Goal: Information Seeking & Learning: Check status

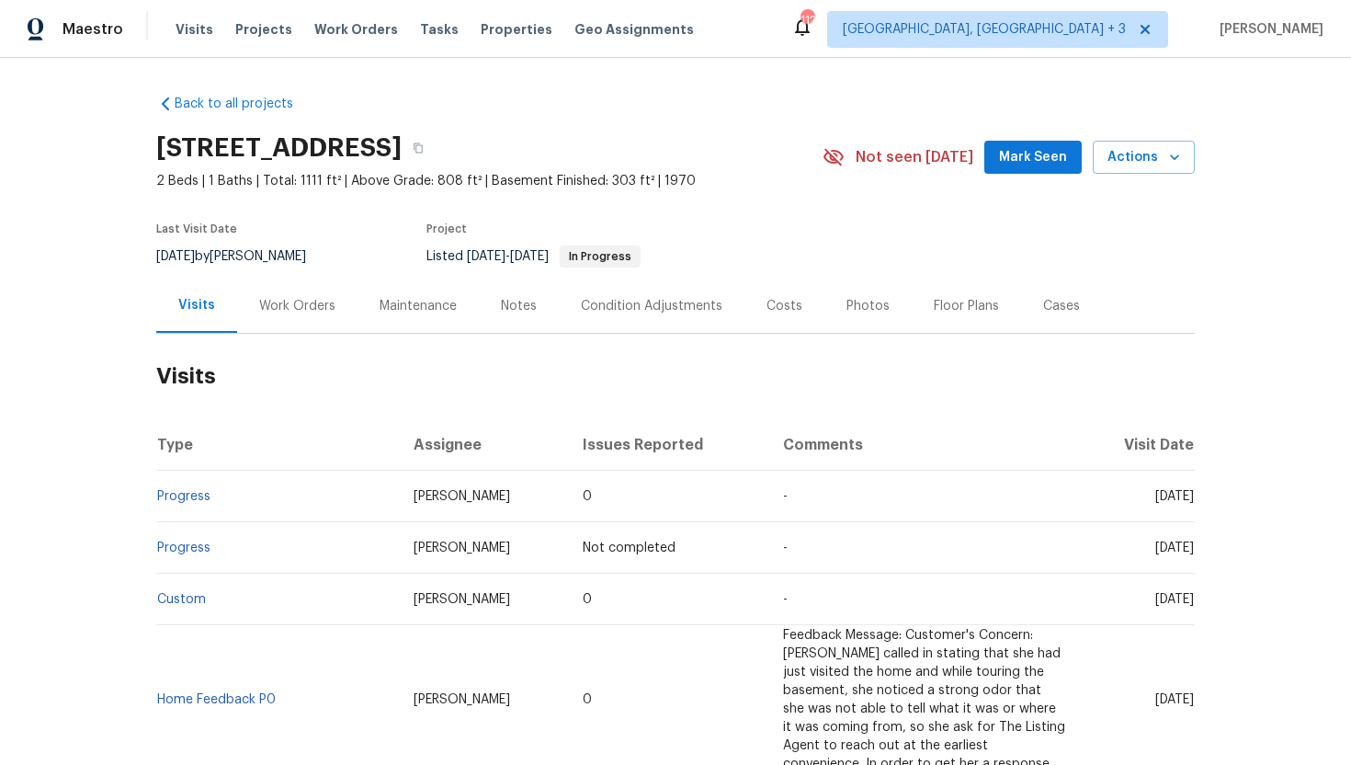
click at [281, 321] on div "Work Orders" at bounding box center [297, 306] width 120 height 54
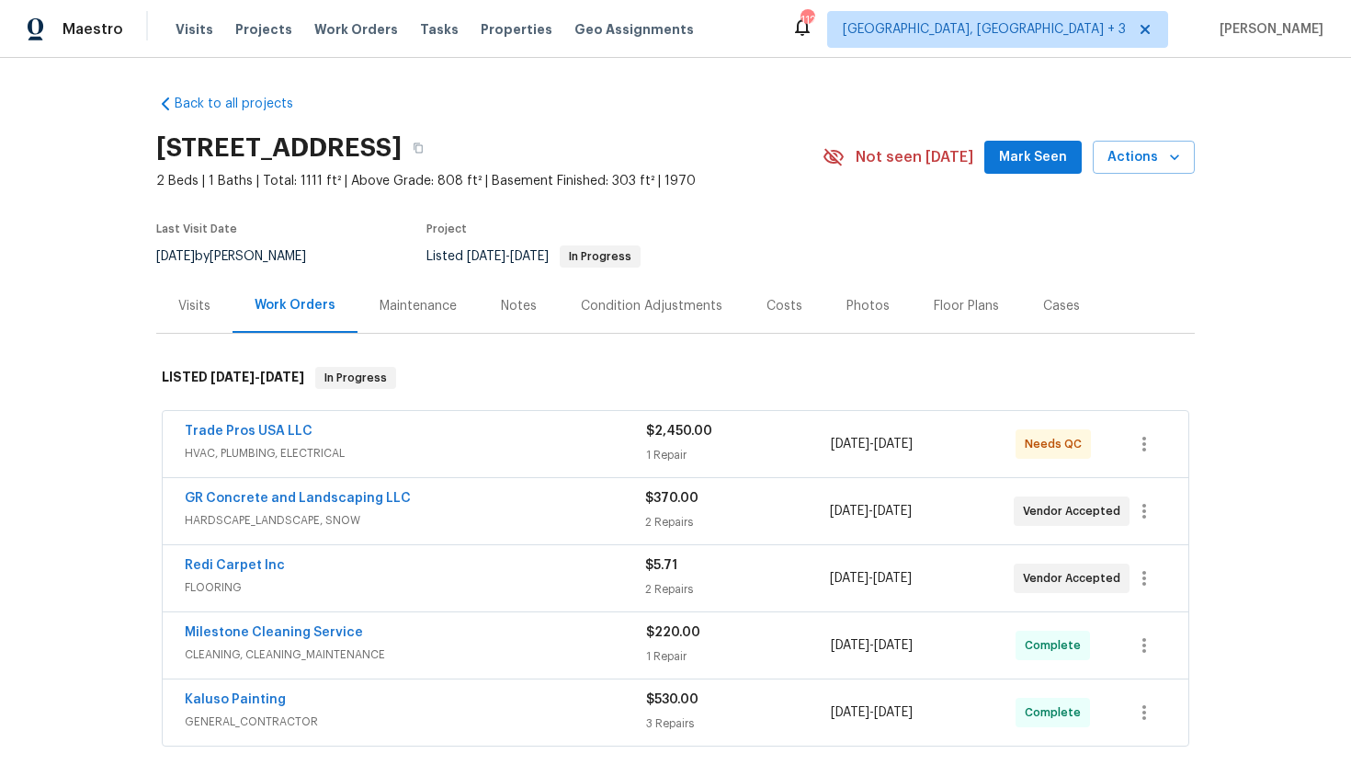
click at [387, 458] on span "HVAC, PLUMBING, ELECTRICAL" at bounding box center [415, 453] width 461 height 18
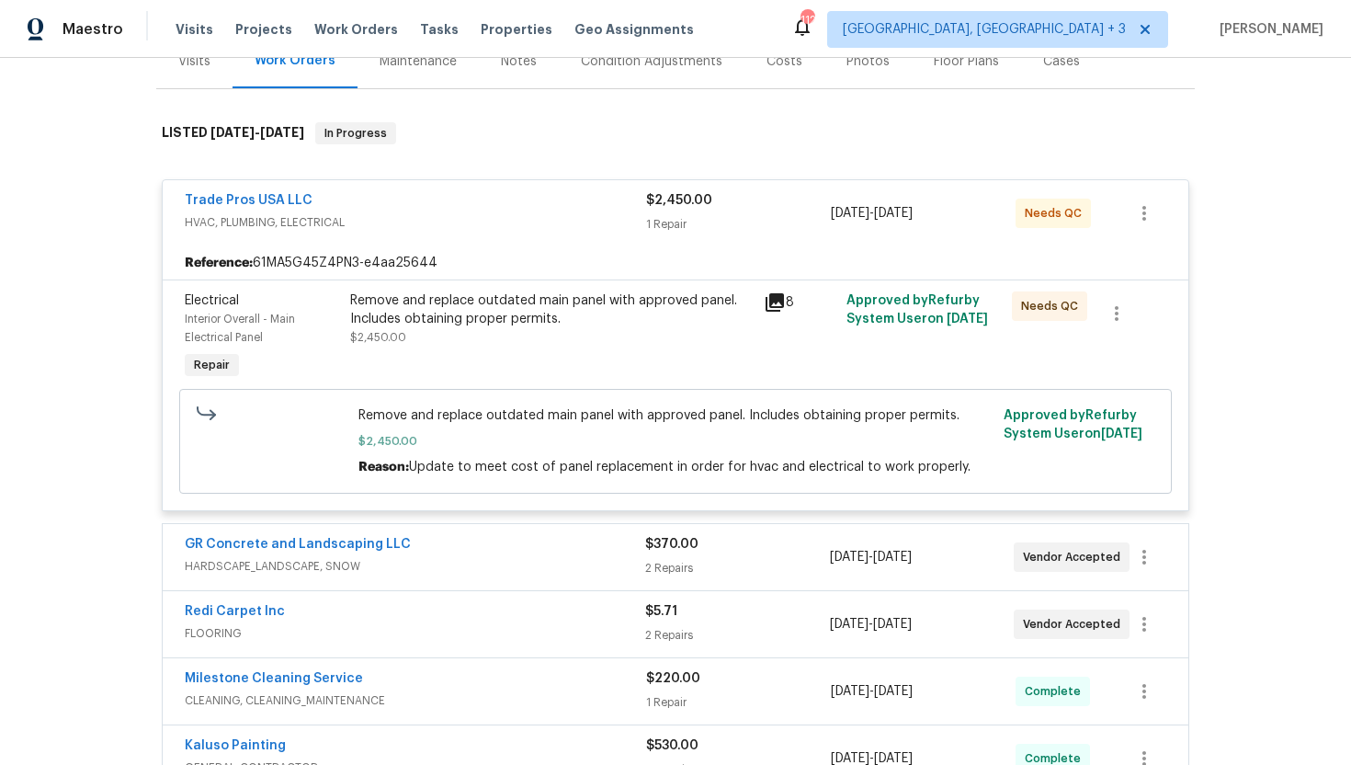
scroll to position [272, 0]
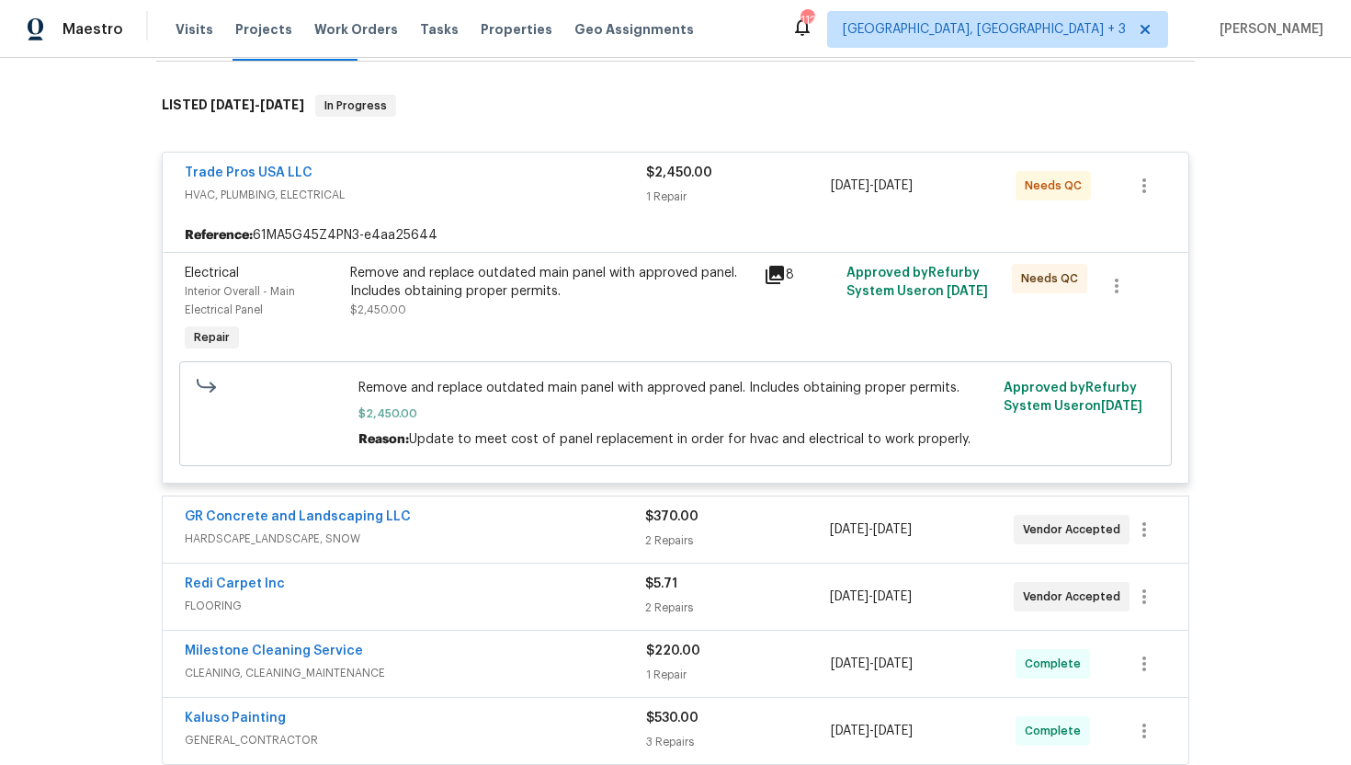
click at [474, 523] on div "GR Concrete and Landscaping LLC" at bounding box center [415, 518] width 460 height 22
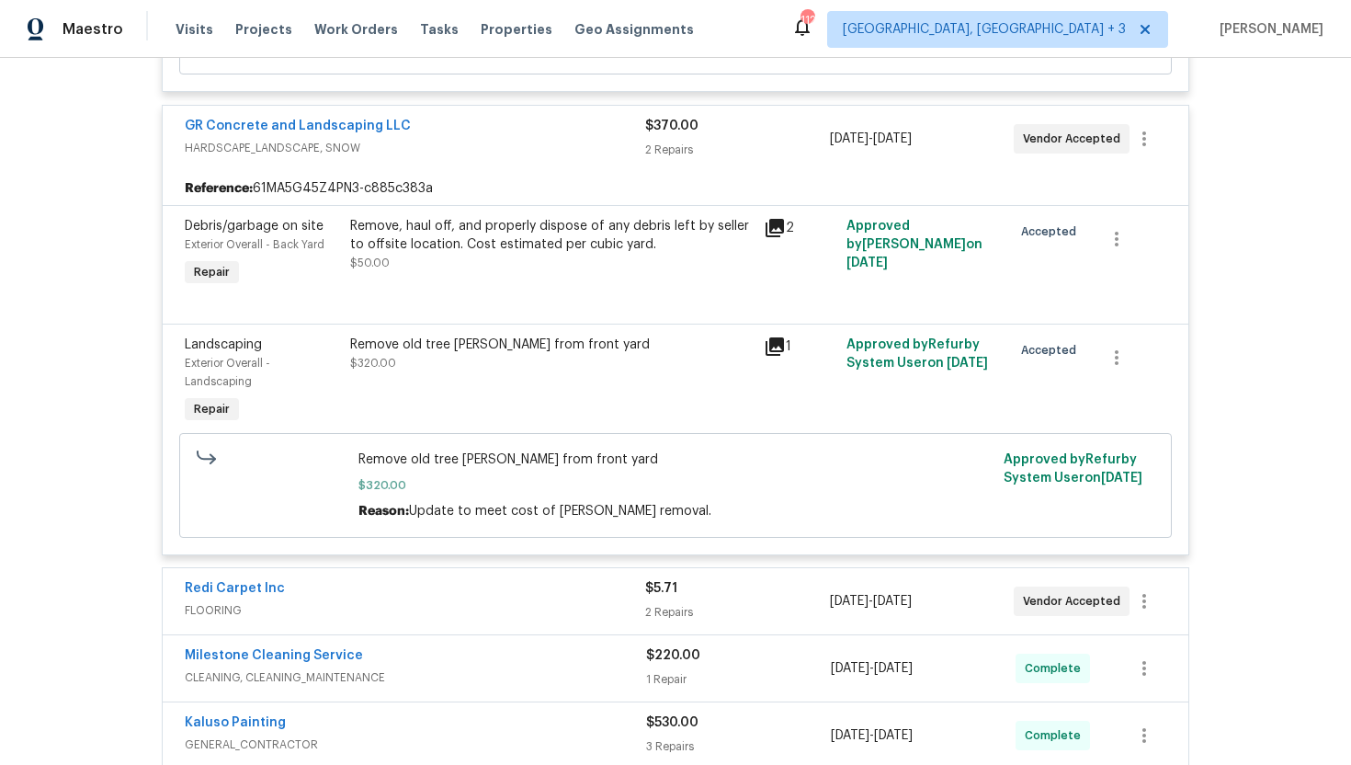
scroll to position [757, 0]
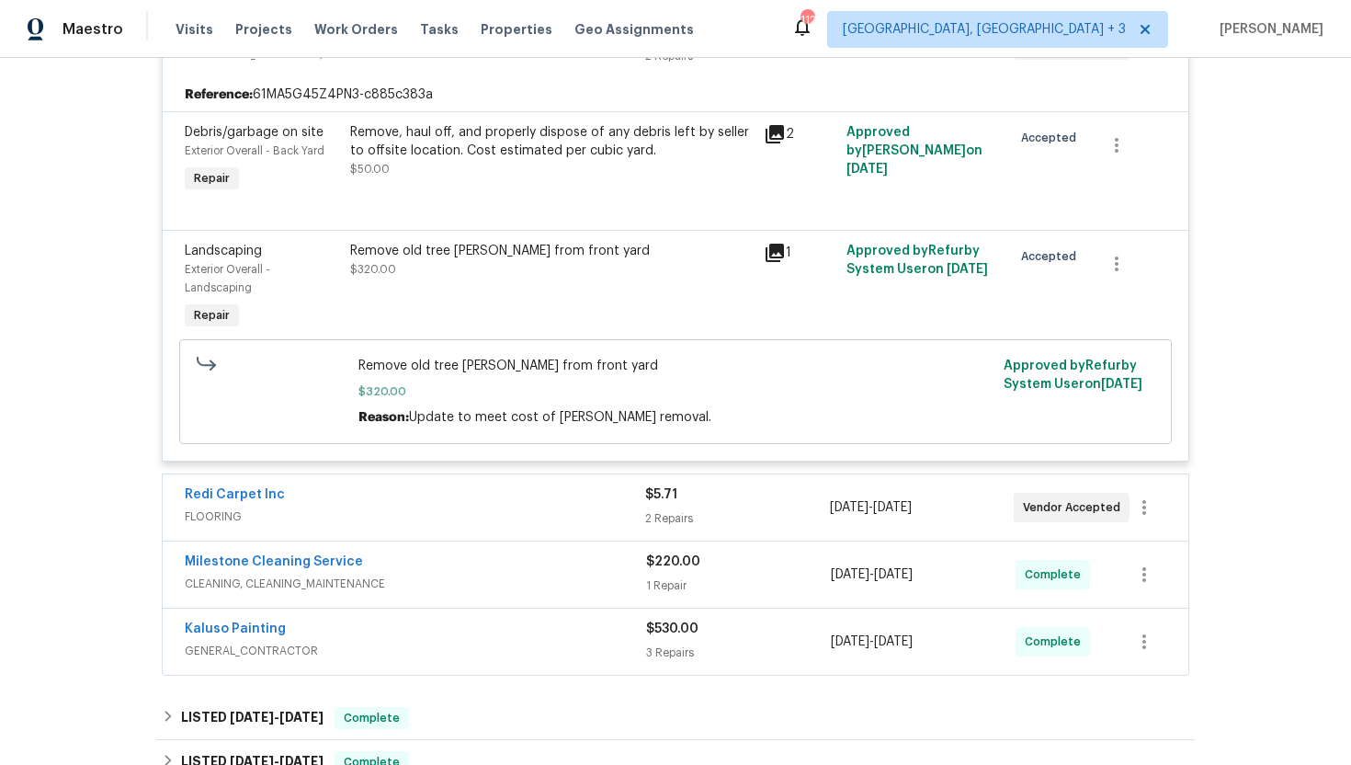
click at [512, 506] on div "Redi Carpet Inc" at bounding box center [415, 496] width 460 height 22
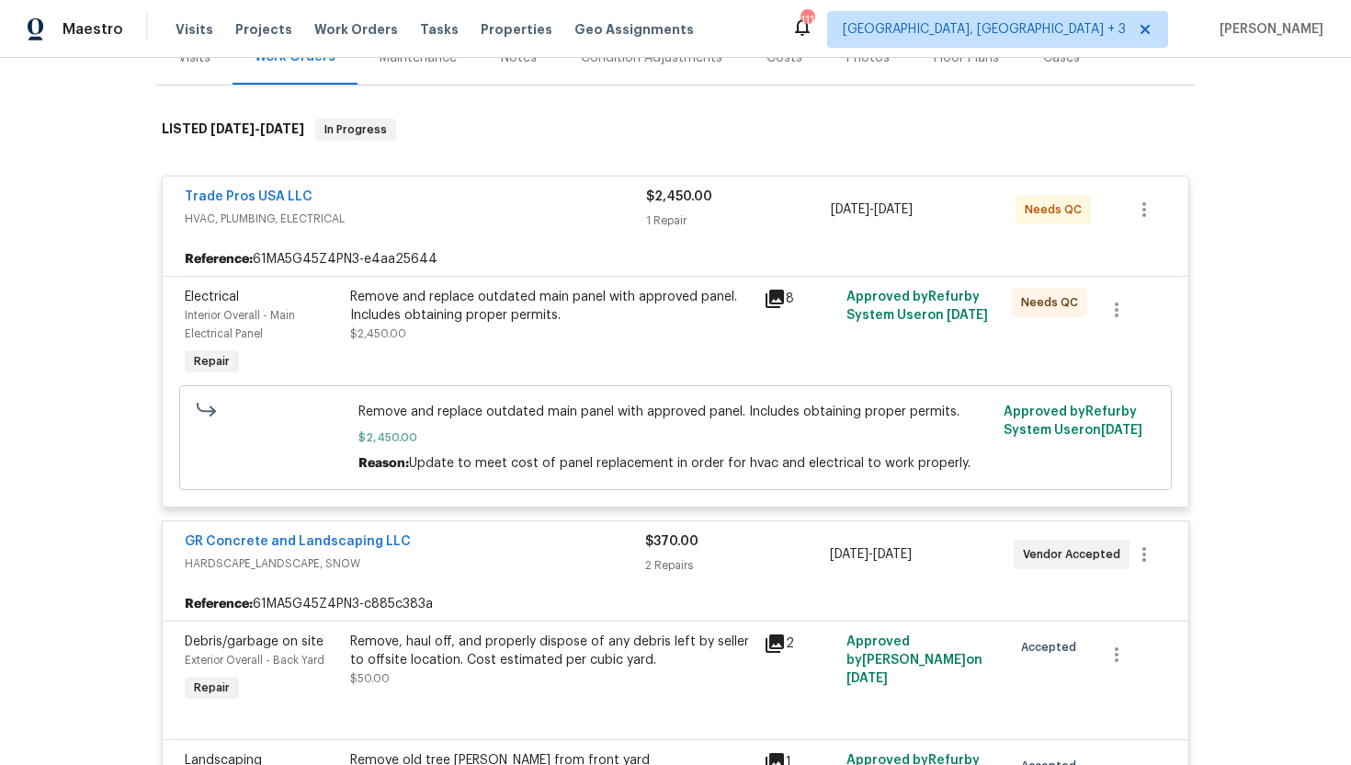
scroll to position [168, 0]
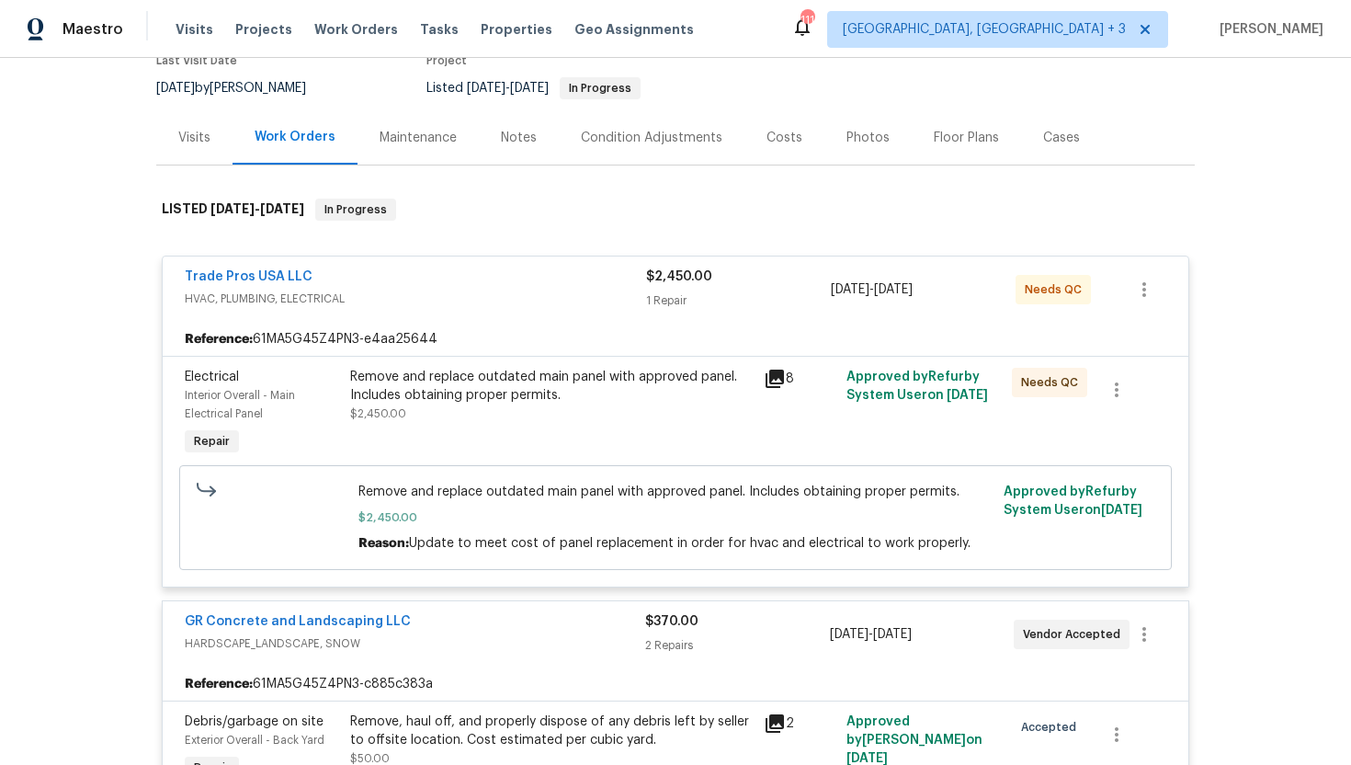
click at [197, 142] on div "Visits" at bounding box center [194, 138] width 32 height 18
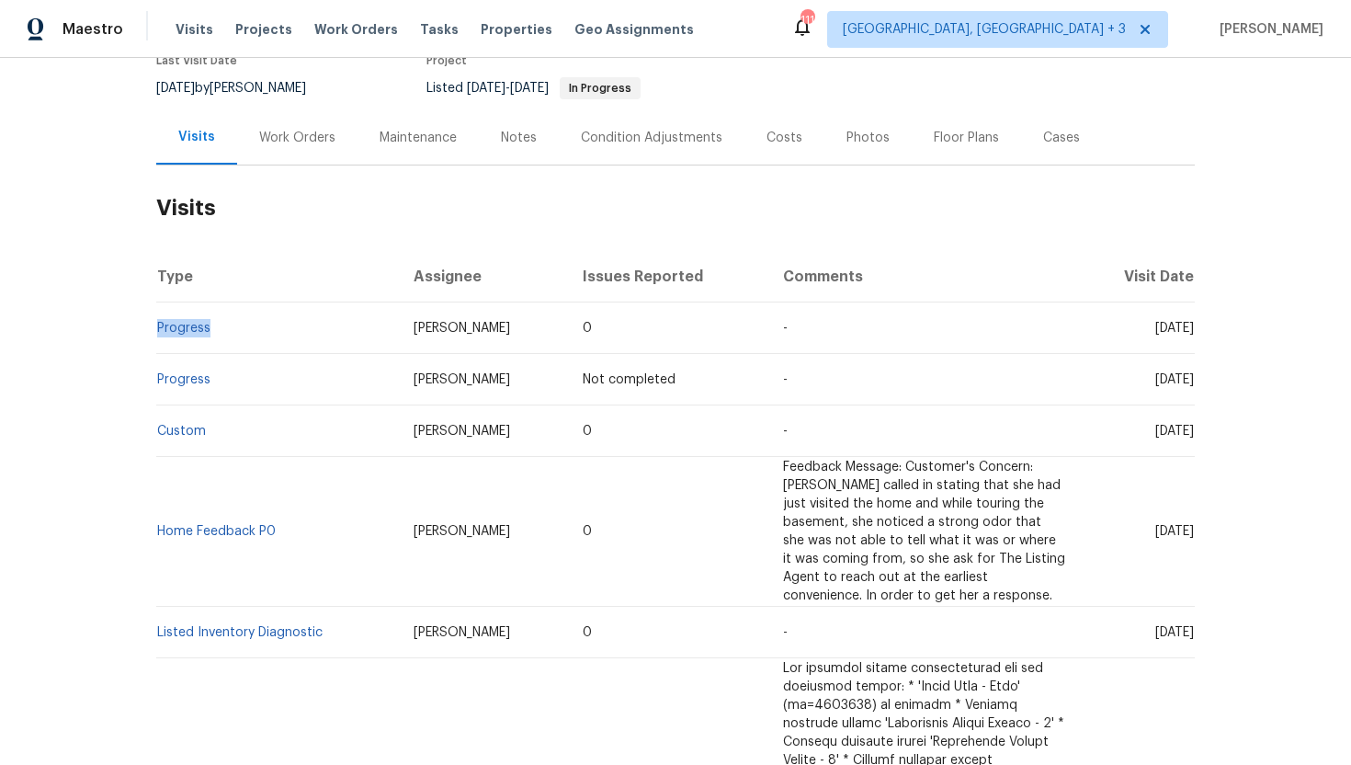
drag, startPoint x: 241, startPoint y: 322, endPoint x: 156, endPoint y: 335, distance: 85.5
click at [156, 335] on td "Progress" at bounding box center [277, 327] width 243 height 51
copy link "Progress"
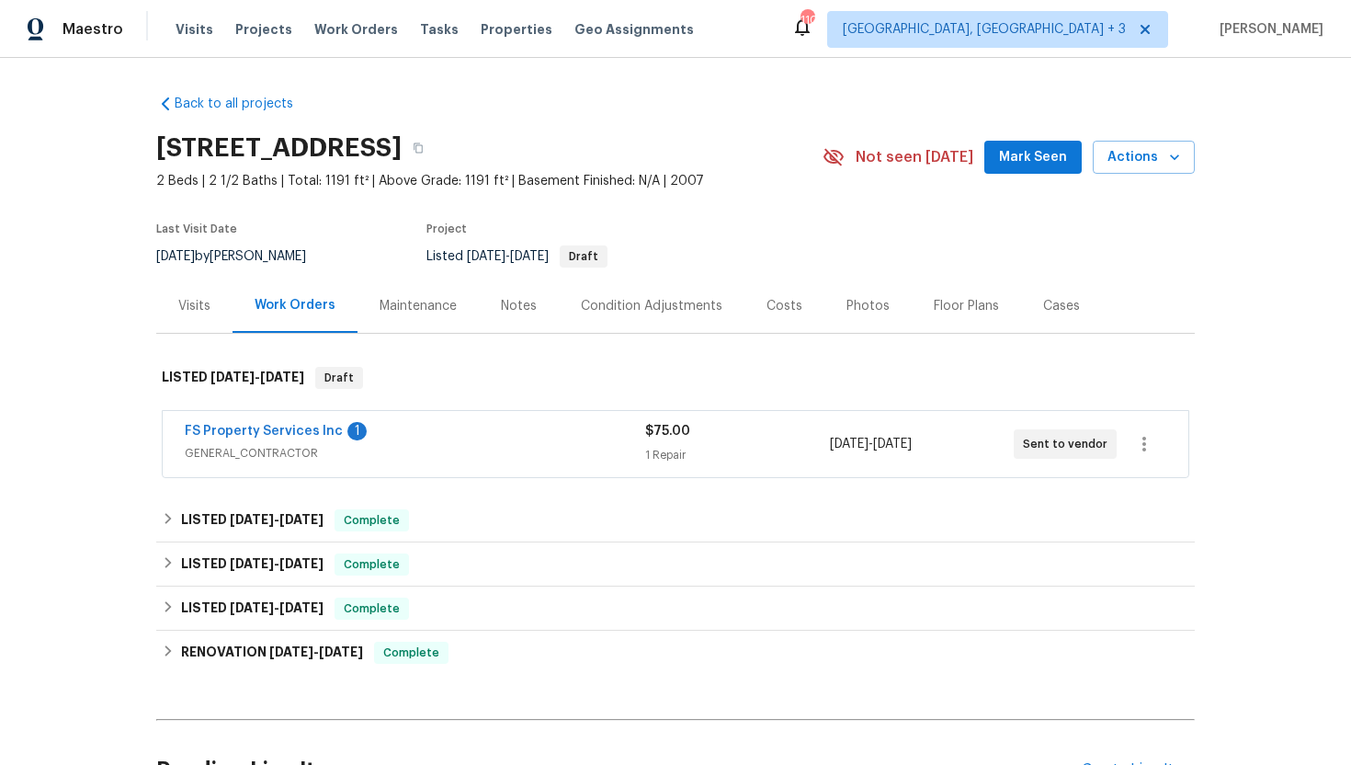
click at [445, 465] on div "FS Property Services Inc 1 GENERAL_CONTRACTOR" at bounding box center [415, 444] width 460 height 44
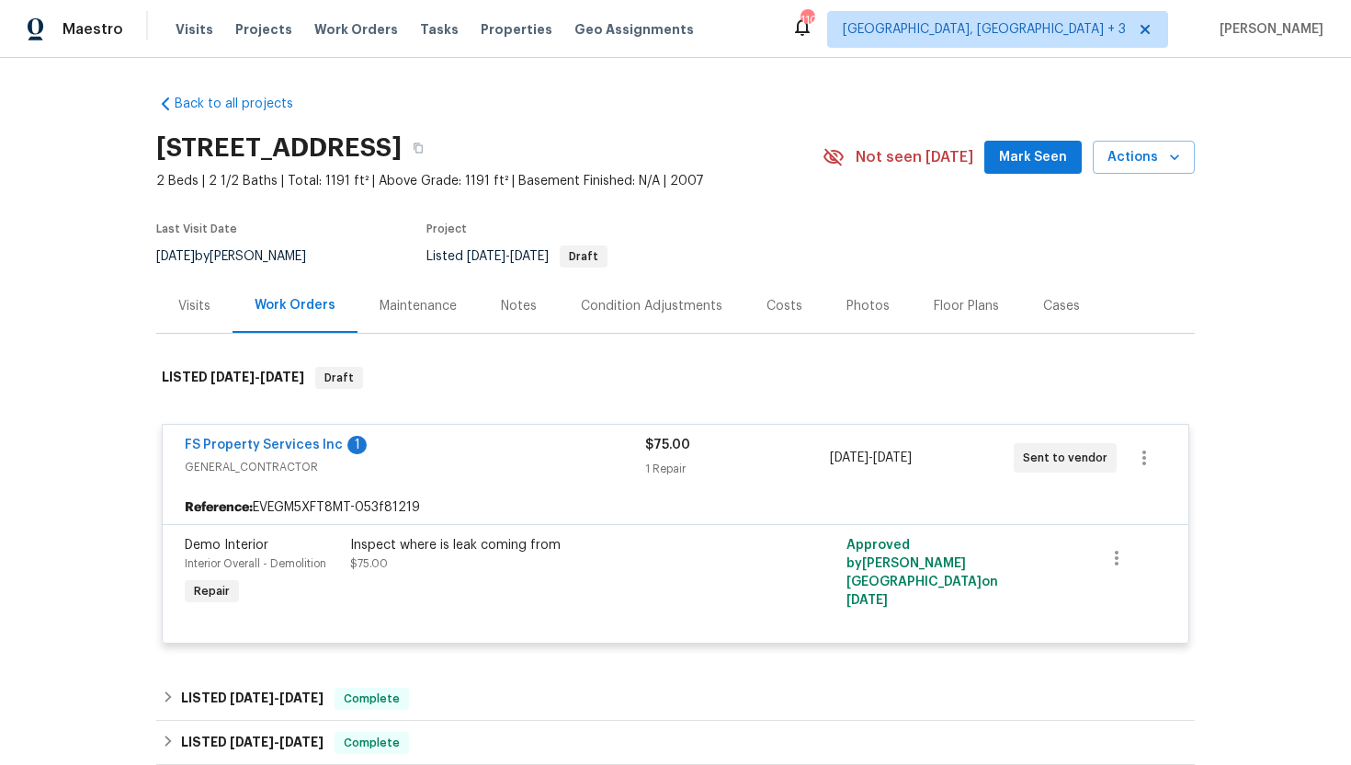
click at [194, 306] on div "Visits" at bounding box center [194, 306] width 32 height 18
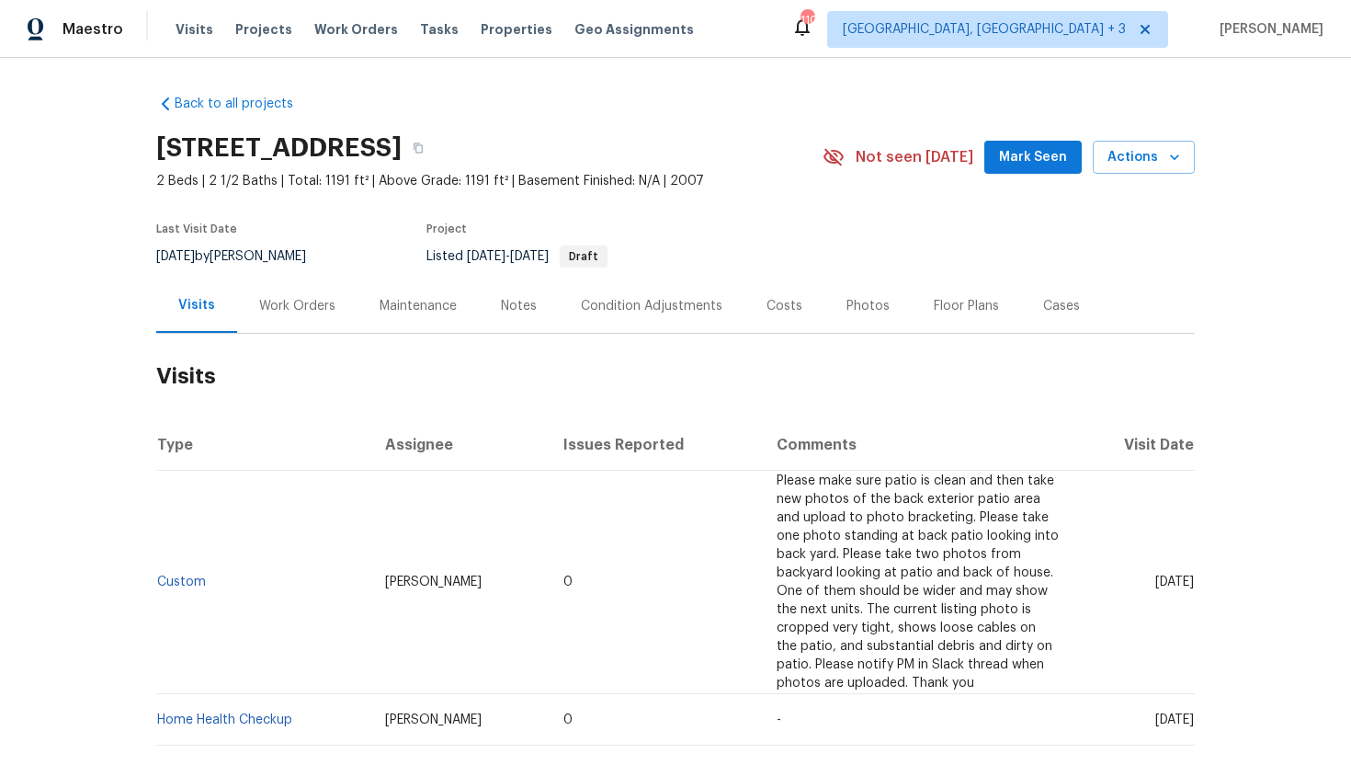
drag, startPoint x: 1118, startPoint y: 583, endPoint x: 1191, endPoint y: 585, distance: 73.6
click at [1191, 585] on span "Thu, Sep 18 2025" at bounding box center [1174, 581] width 39 height 13
copy span "Sep 18 2025"
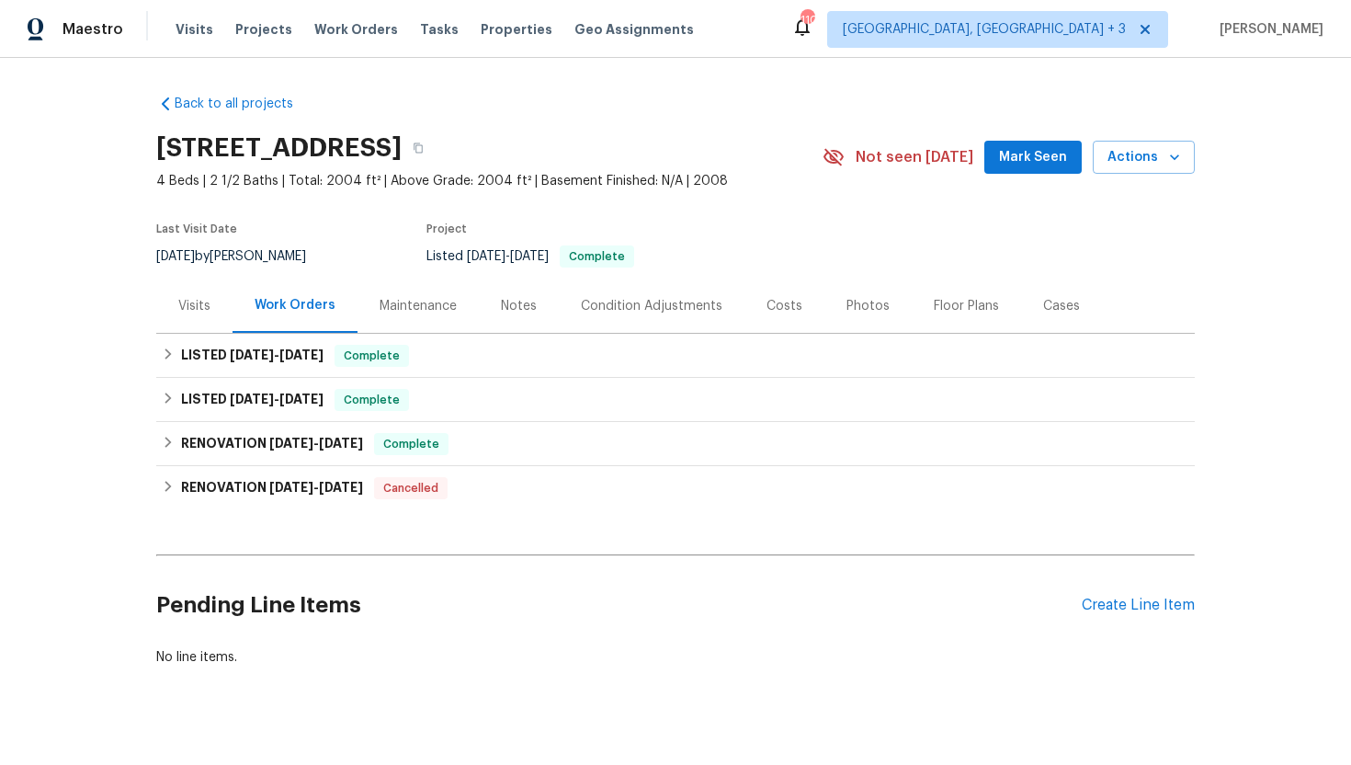
click at [222, 308] on div "Visits" at bounding box center [194, 306] width 76 height 54
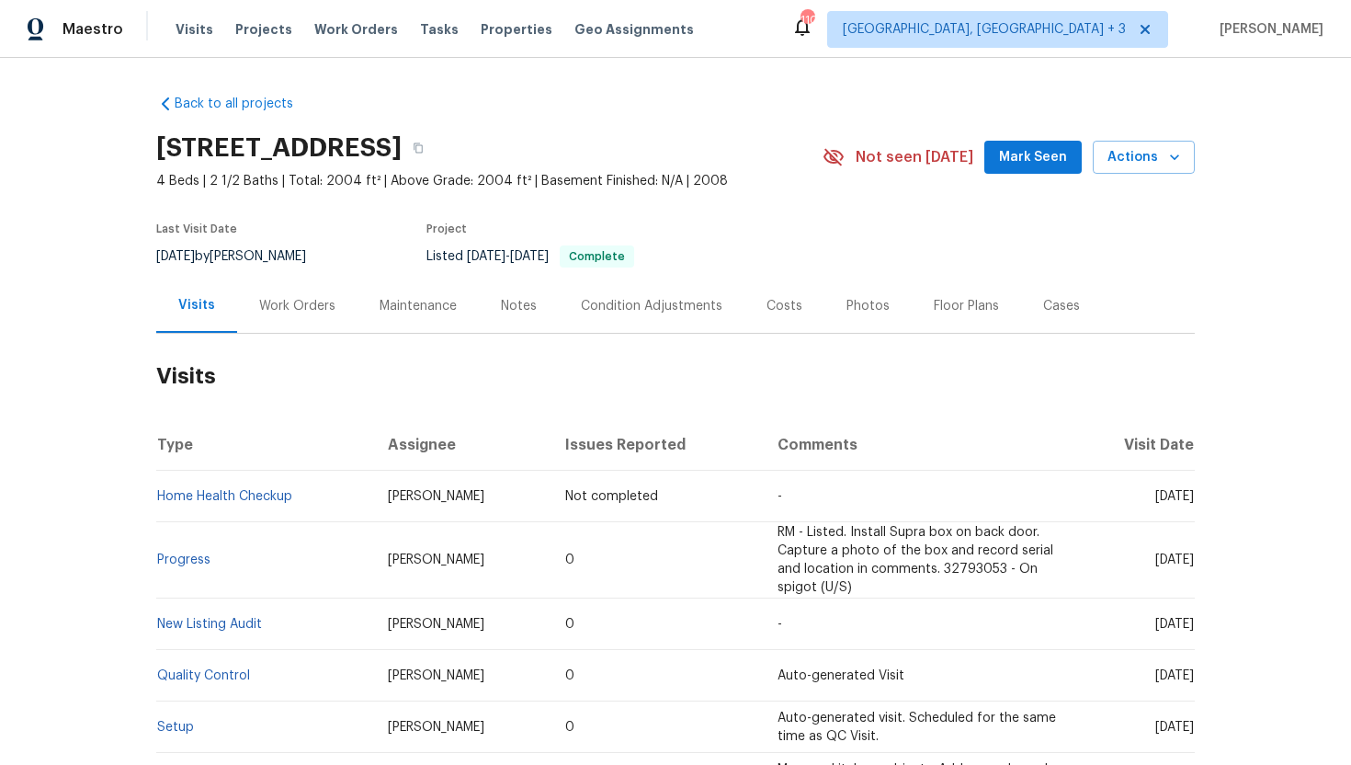
click at [313, 289] on div "Work Orders" at bounding box center [297, 306] width 120 height 54
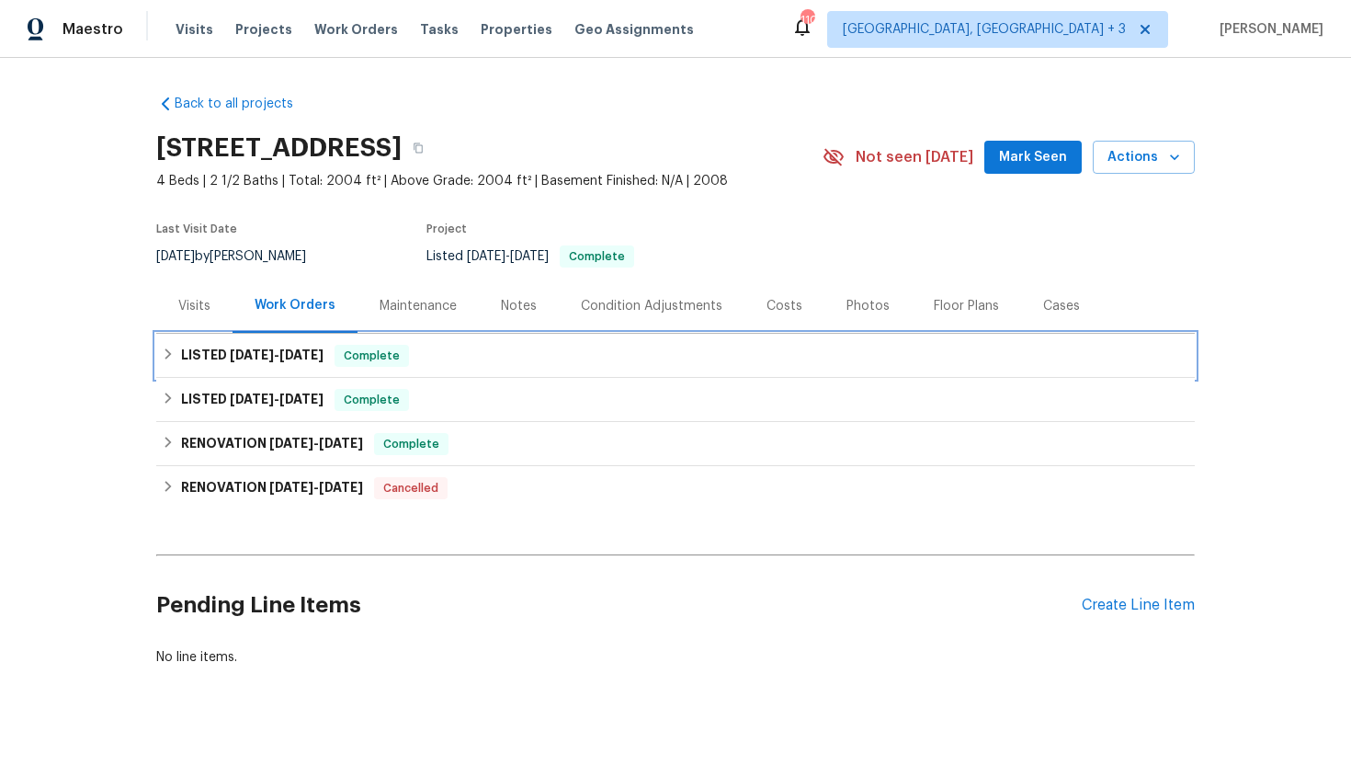
click at [316, 351] on span "10/2/25" at bounding box center [301, 354] width 44 height 13
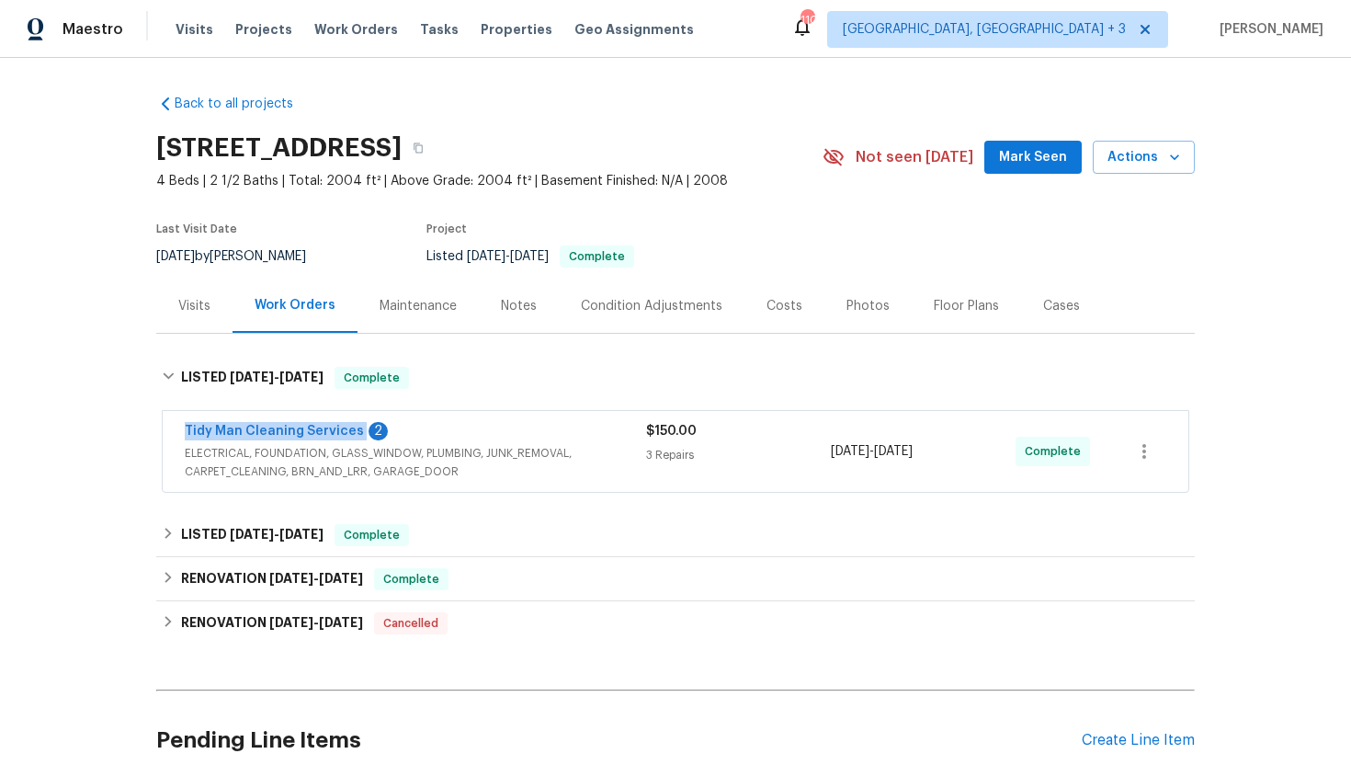
drag, startPoint x: 358, startPoint y: 431, endPoint x: 183, endPoint y: 432, distance: 174.6
click at [183, 432] on div "Tidy Man Cleaning Services 2 ELECTRICAL, FOUNDATION, GLASS_WINDOW, PLUMBING, JU…" at bounding box center [676, 451] width 1026 height 81
copy link "Tidy Man Cleaning Services"
drag, startPoint x: 987, startPoint y: 457, endPoint x: 833, endPoint y: 452, distance: 154.5
click at [833, 452] on div "9/30/2025 - 10/2/2025" at bounding box center [923, 451] width 185 height 59
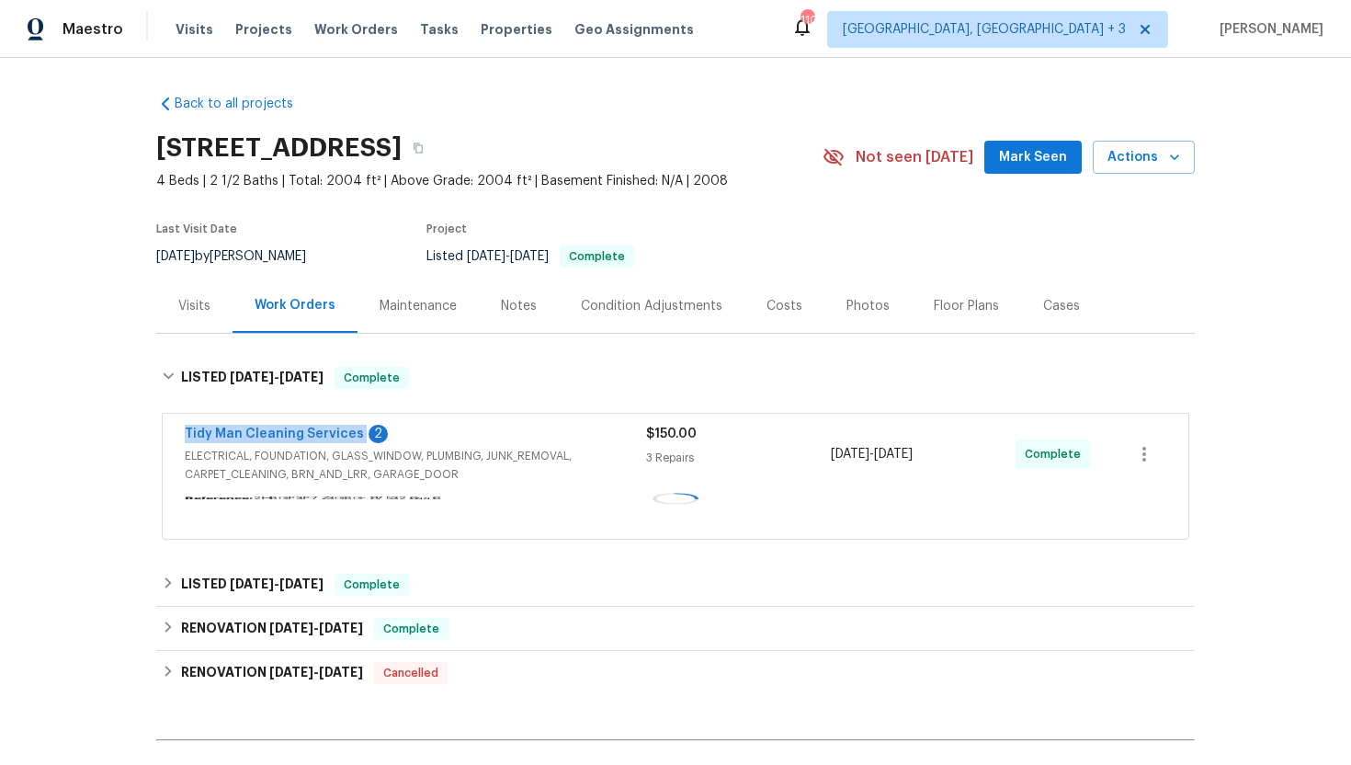
copy span "9/30/2025 - 10/2/2025"
